Goal: Transaction & Acquisition: Book appointment/travel/reservation

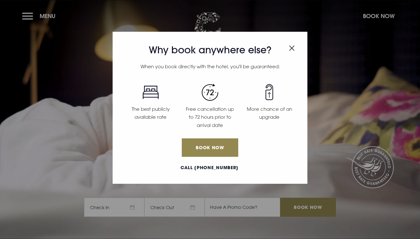
click at [292, 45] on img "Close modal" at bounding box center [292, 47] width 6 height 5
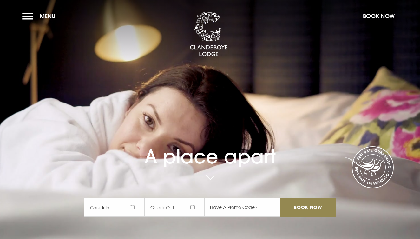
click at [133, 205] on span "Check In" at bounding box center [114, 207] width 60 height 19
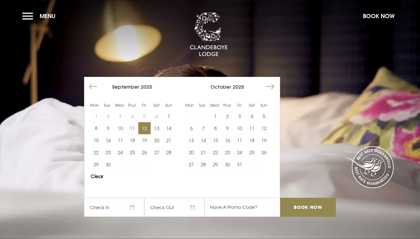
click at [142, 127] on button "12" at bounding box center [144, 128] width 12 height 12
click at [157, 127] on button "13" at bounding box center [157, 128] width 12 height 12
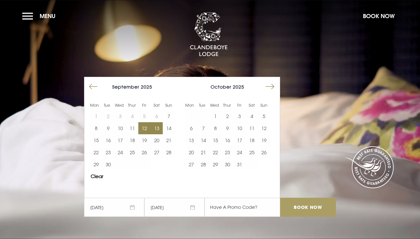
click at [299, 203] on input "Book Now" at bounding box center [308, 207] width 56 height 19
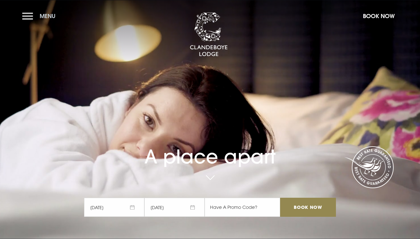
click at [29, 15] on button "Menu" at bounding box center [40, 16] width 36 height 14
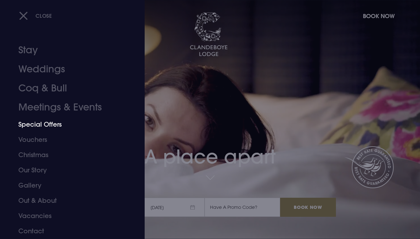
click at [47, 124] on link "Special Offers" at bounding box center [67, 124] width 99 height 15
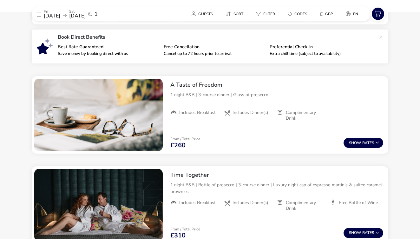
scroll to position [214, 0]
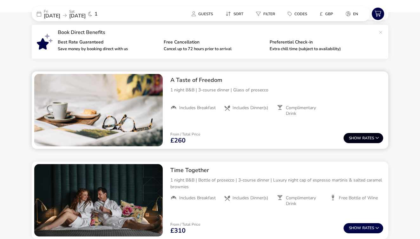
click at [368, 135] on button "Show Rates" at bounding box center [363, 138] width 40 height 10
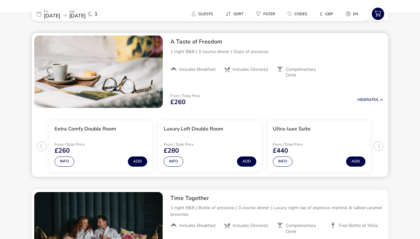
scroll to position [253, 0]
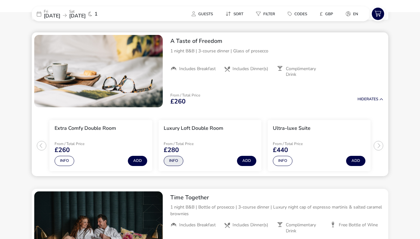
click at [178, 158] on button "Info" at bounding box center [174, 161] width 20 height 10
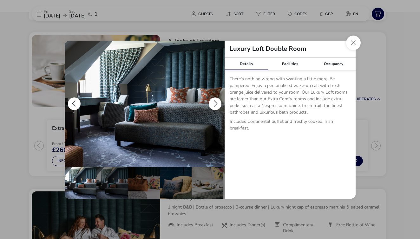
click at [216, 103] on button "details" at bounding box center [215, 103] width 13 height 13
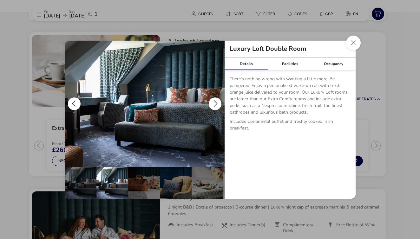
click at [213, 103] on button "details" at bounding box center [215, 103] width 13 height 13
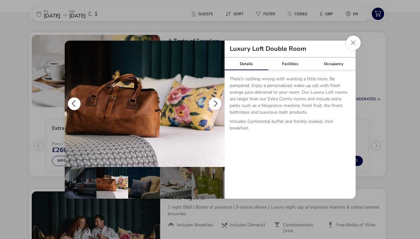
click at [213, 103] on button "details" at bounding box center [215, 103] width 13 height 13
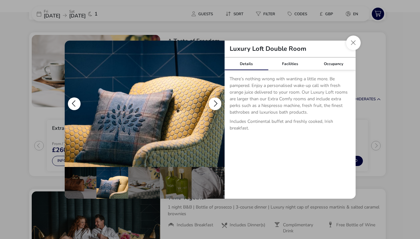
click at [213, 103] on button "details" at bounding box center [215, 103] width 13 height 13
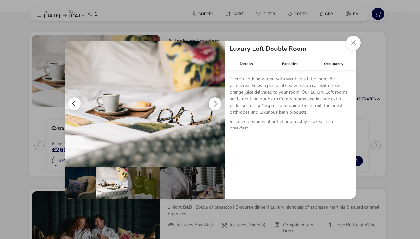
click at [213, 103] on button "details" at bounding box center [215, 103] width 13 height 13
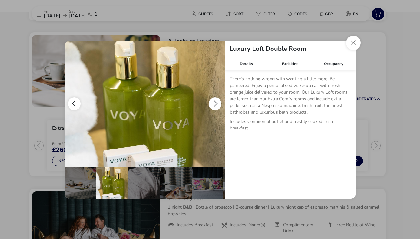
click at [213, 103] on button "details" at bounding box center [215, 103] width 13 height 13
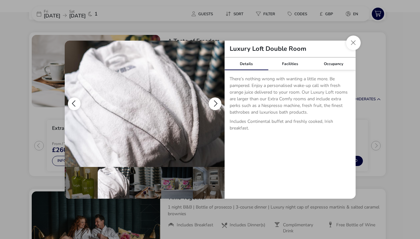
click at [213, 103] on button "details" at bounding box center [215, 103] width 13 height 13
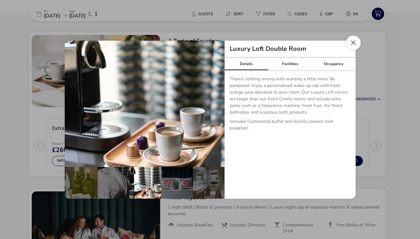
click at [354, 43] on button "Close dialog" at bounding box center [353, 43] width 15 height 15
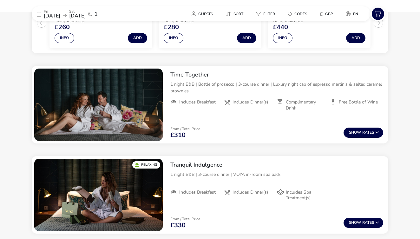
scroll to position [340, 0]
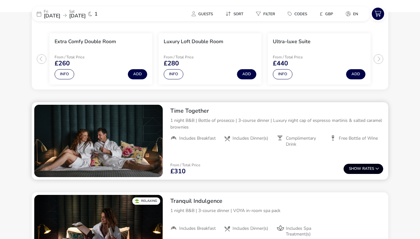
click at [350, 167] on span "Show" at bounding box center [355, 169] width 13 height 4
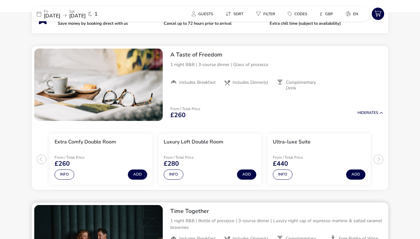
scroll to position [239, 0]
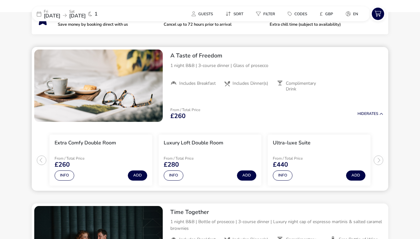
click at [293, 83] on span "Complimentary Drink" at bounding box center [305, 86] width 39 height 11
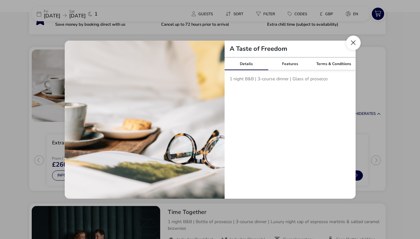
click at [354, 40] on button "Close modal" at bounding box center [353, 43] width 15 height 15
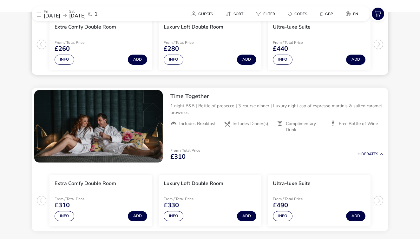
scroll to position [355, 0]
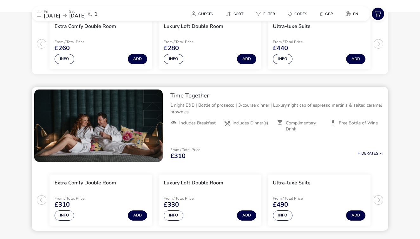
click at [296, 123] on span "Complimentary Drink" at bounding box center [305, 125] width 39 height 11
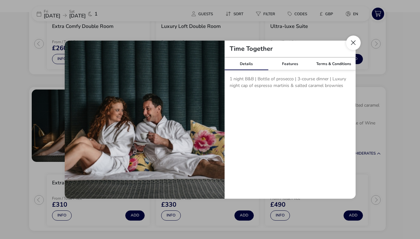
click at [355, 43] on button "Close modal" at bounding box center [353, 43] width 15 height 15
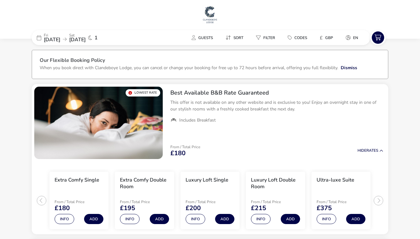
scroll to position [0, 0]
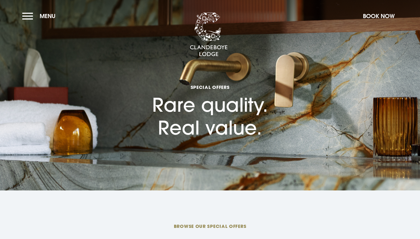
checkbox input "true"
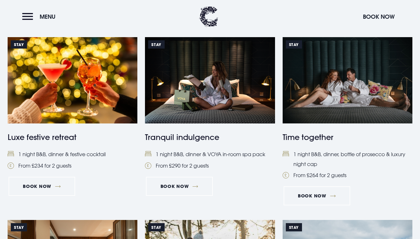
scroll to position [470, 0]
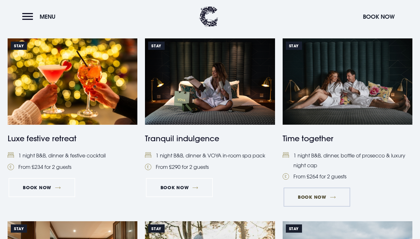
click at [312, 187] on link "Book Now" at bounding box center [317, 196] width 67 height 19
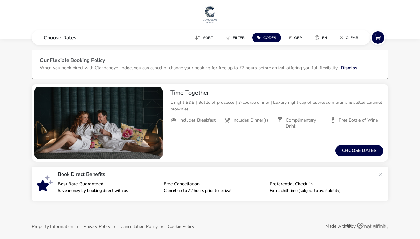
click at [39, 37] on icon at bounding box center [39, 37] width 4 height 5
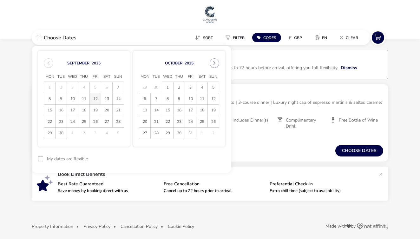
click at [95, 97] on span "12" at bounding box center [95, 98] width 11 height 11
click at [105, 99] on span "13" at bounding box center [106, 98] width 11 height 11
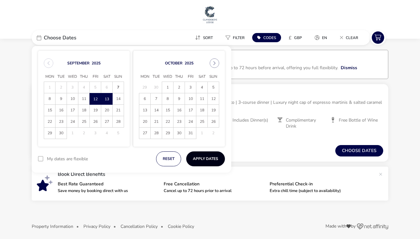
click at [198, 156] on button "Apply Dates" at bounding box center [205, 158] width 39 height 15
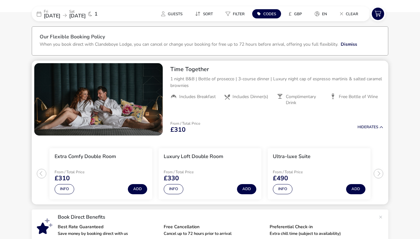
scroll to position [9, 0]
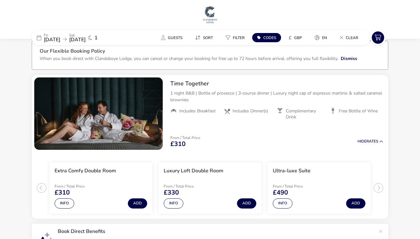
click at [42, 36] on div "Fri 12 Sep 2025 Sat 13 Sep 2025 1" at bounding box center [79, 37] width 95 height 15
click at [37, 37] on icon at bounding box center [39, 37] width 4 height 5
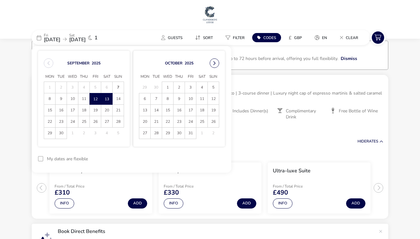
click at [213, 62] on button "Next Month" at bounding box center [215, 63] width 10 height 10
click at [201, 109] on span "15" at bounding box center [201, 110] width 11 height 11
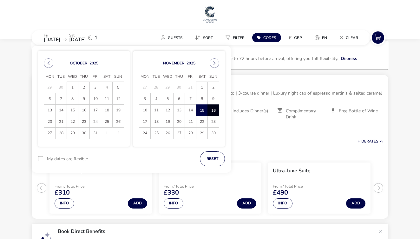
click at [212, 110] on span "16" at bounding box center [213, 110] width 11 height 11
click at [207, 158] on button "Apply Dates" at bounding box center [205, 158] width 39 height 15
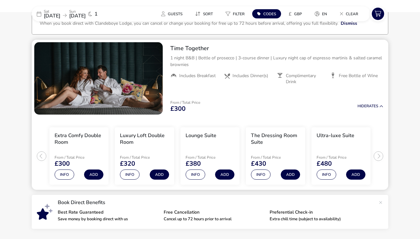
scroll to position [41, 0]
